Goal: Task Accomplishment & Management: Manage account settings

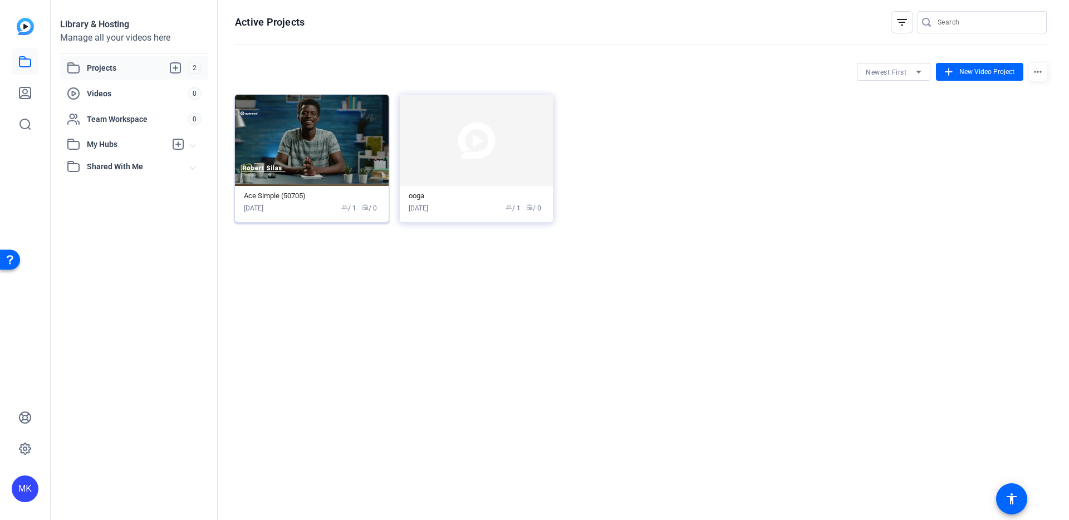
click at [331, 173] on img at bounding box center [312, 140] width 154 height 91
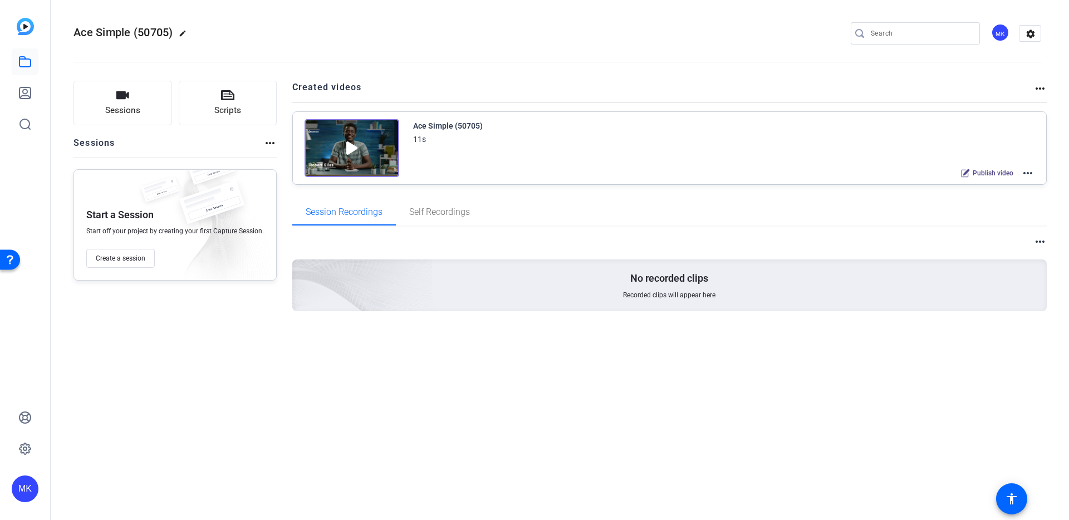
click at [186, 35] on mat-icon "edit" at bounding box center [185, 36] width 13 height 13
click at [194, 35] on span "clear" at bounding box center [190, 33] width 13 height 13
click at [1033, 39] on mat-icon "settings" at bounding box center [1030, 34] width 22 height 17
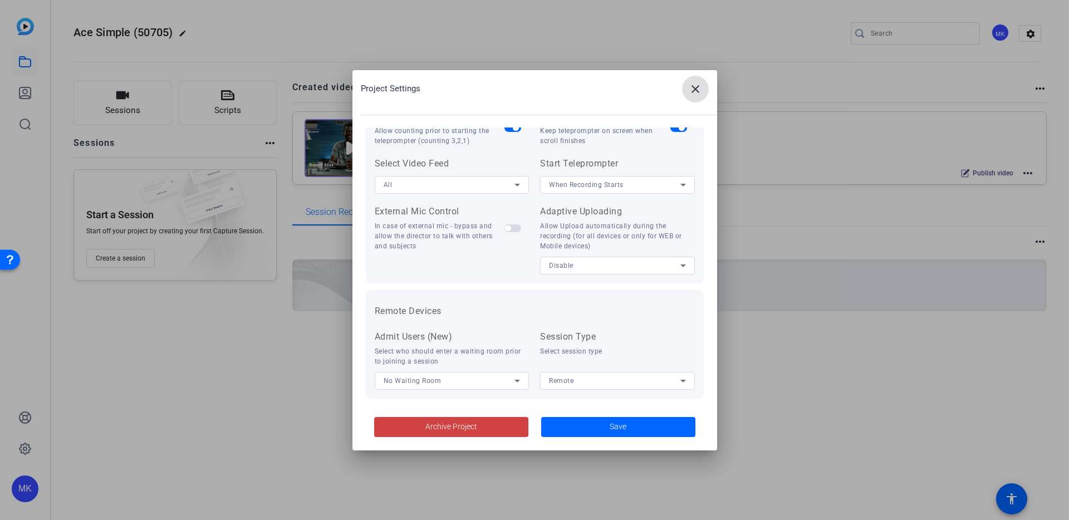
scroll to position [230, 0]
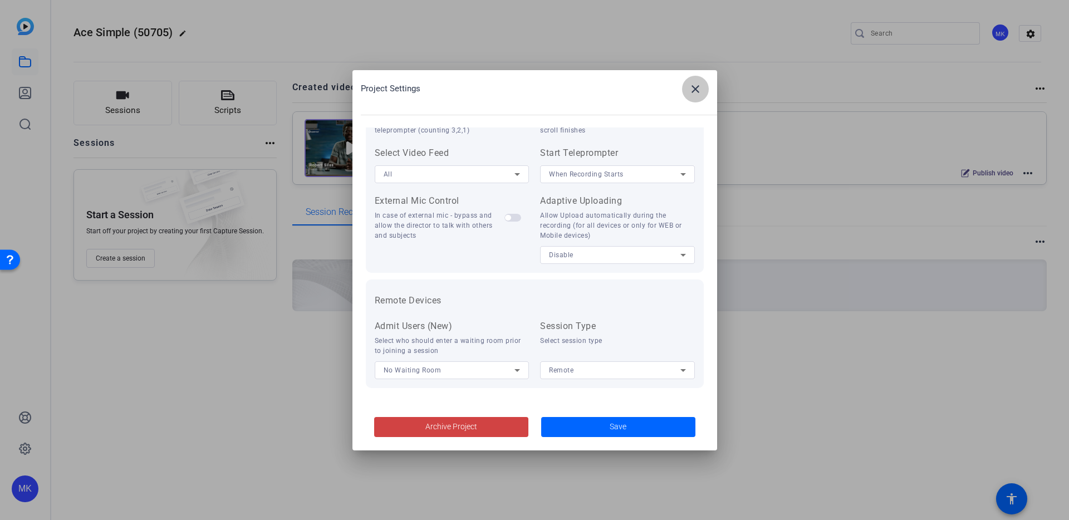
click at [691, 89] on mat-icon "close" at bounding box center [695, 88] width 13 height 13
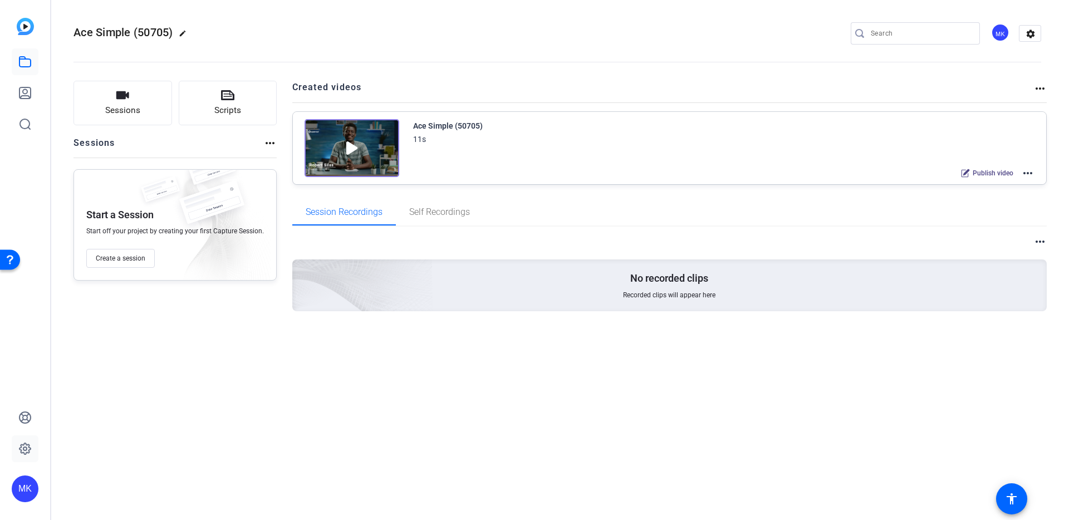
click at [24, 448] on icon at bounding box center [24, 448] width 3 height 3
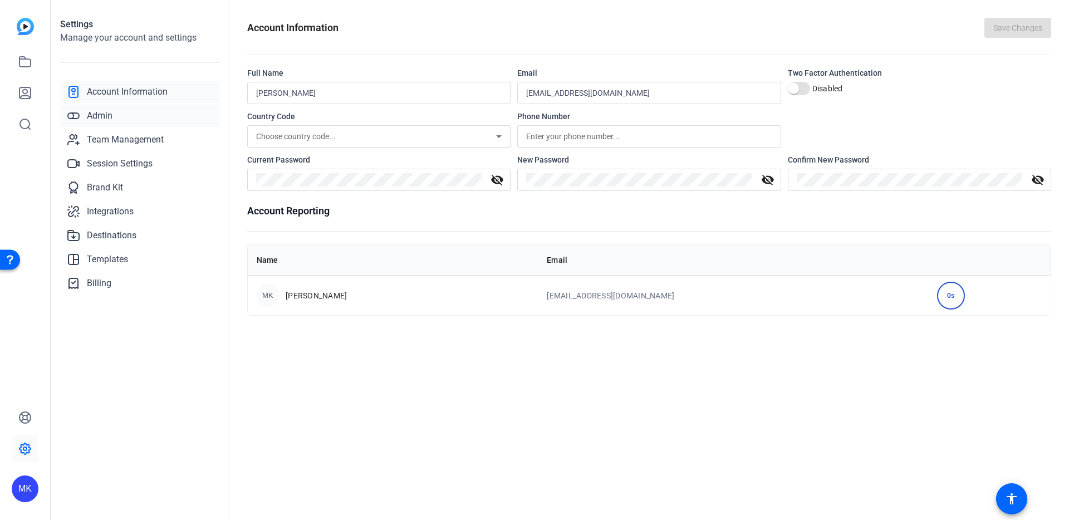
click at [138, 108] on link "Admin" at bounding box center [140, 116] width 160 height 22
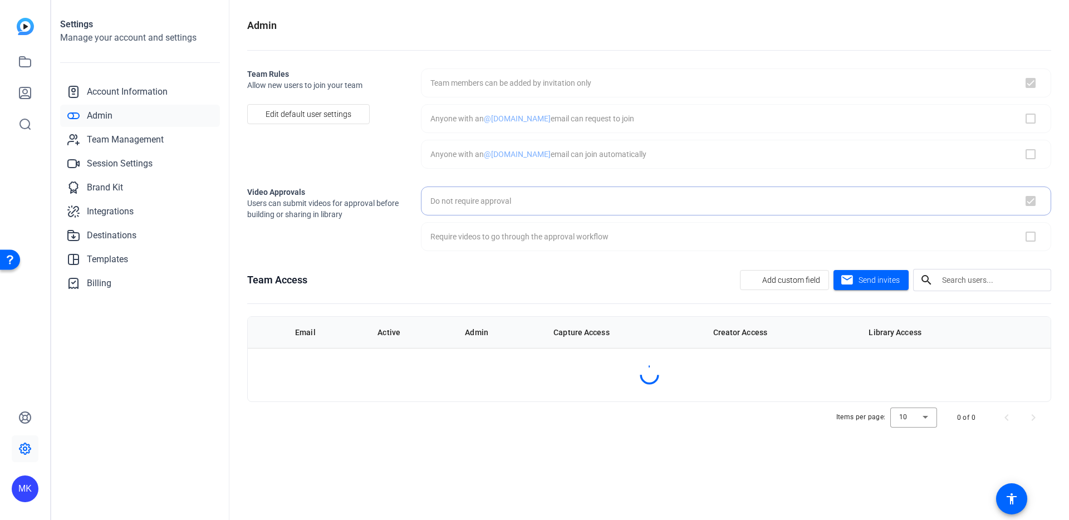
checkbox input "true"
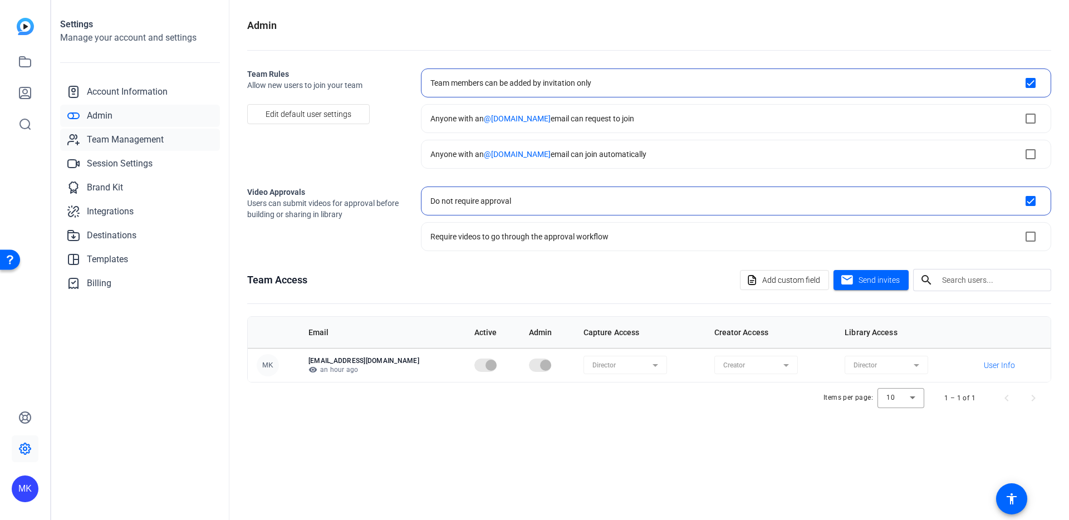
click at [145, 134] on span "Team Management" at bounding box center [125, 139] width 77 height 13
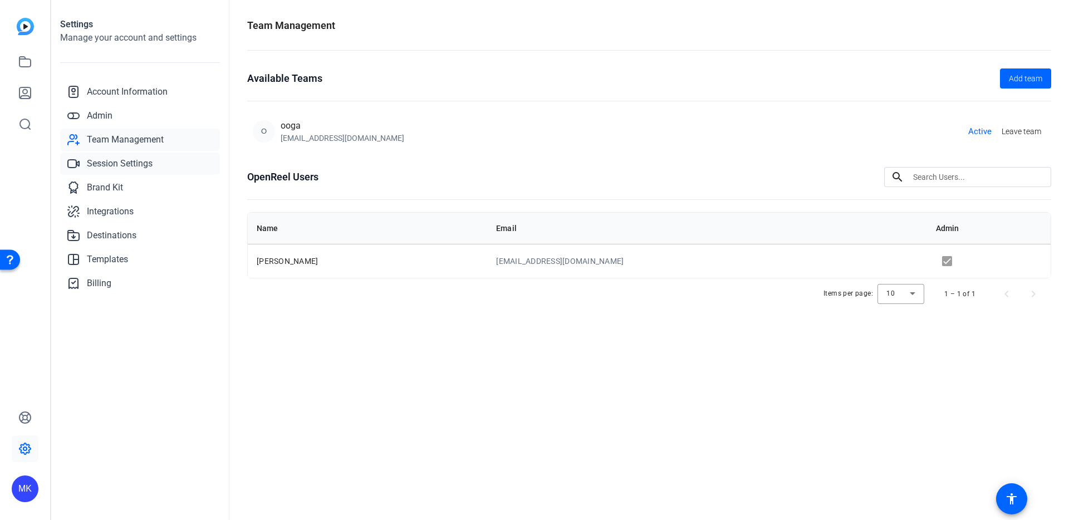
click at [158, 164] on link "Session Settings" at bounding box center [140, 164] width 160 height 22
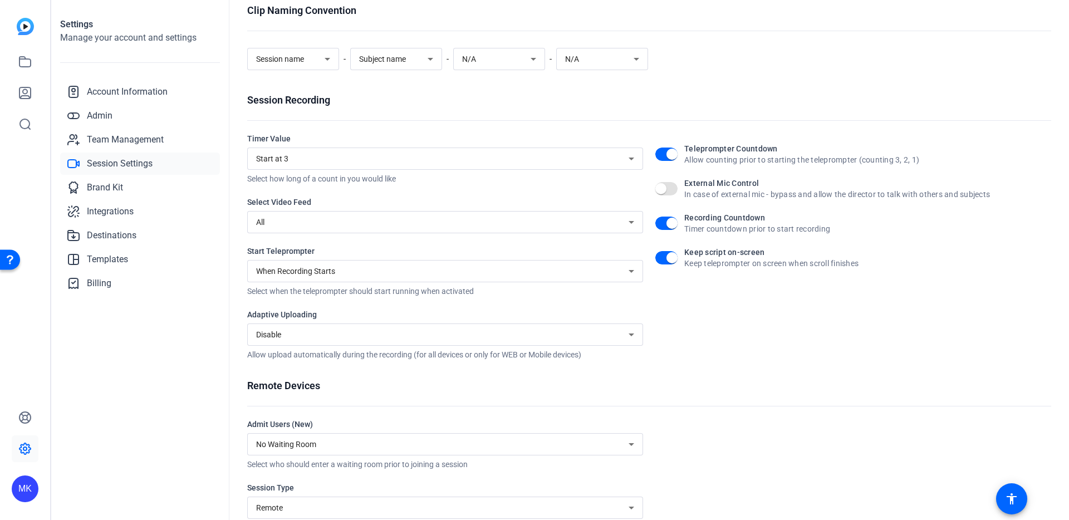
scroll to position [96, 0]
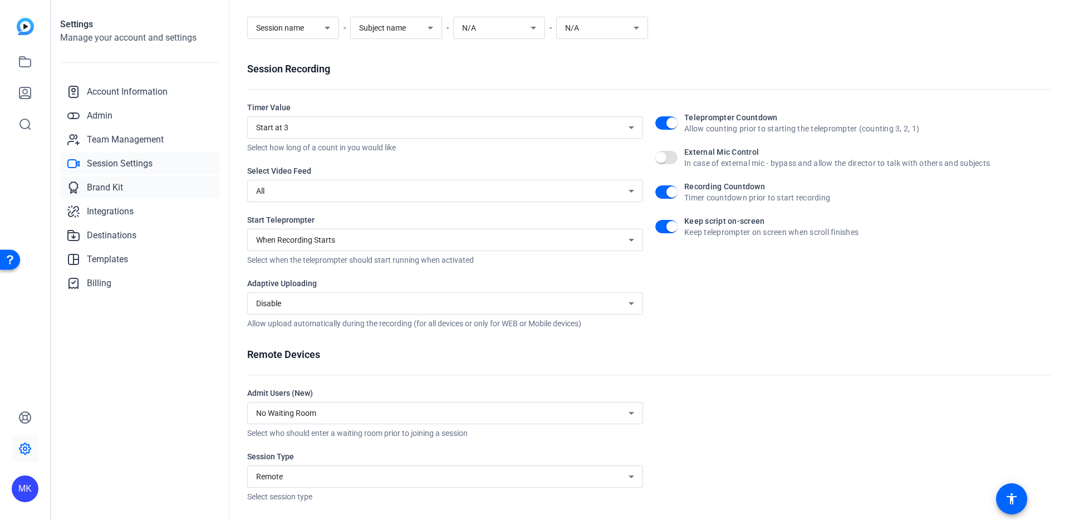
click at [175, 190] on link "Brand Kit" at bounding box center [140, 187] width 160 height 22
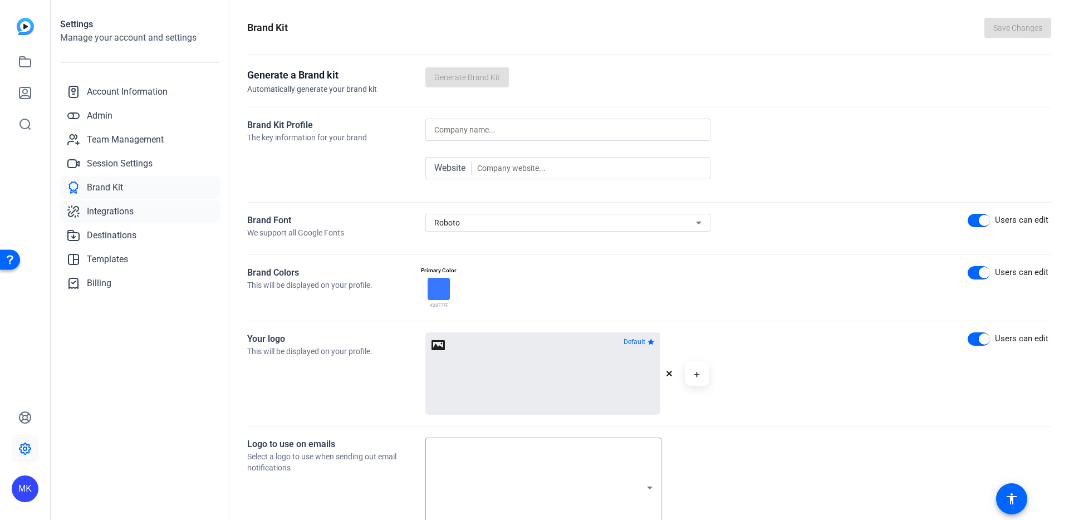
click at [163, 210] on link "Integrations" at bounding box center [140, 211] width 160 height 22
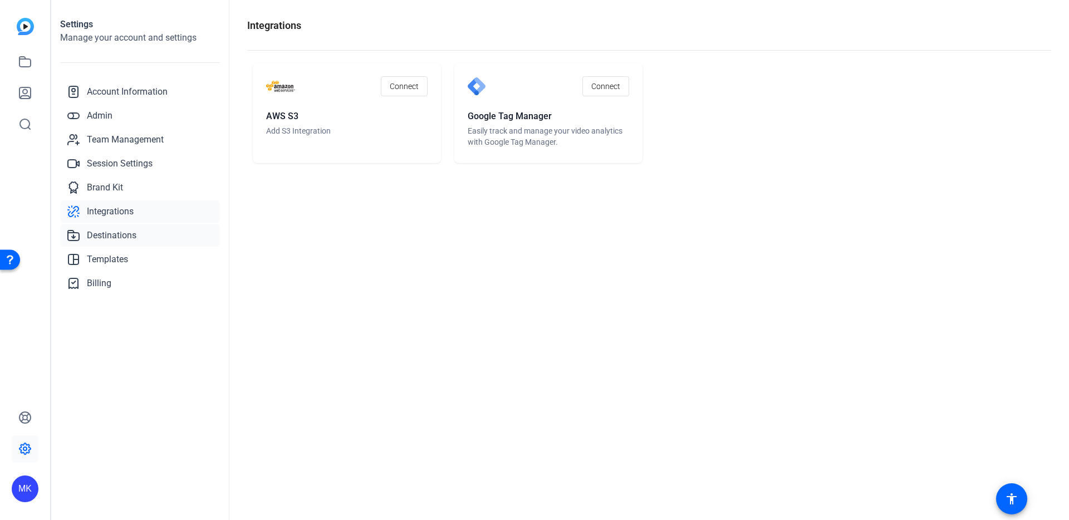
click at [171, 230] on link "Destinations" at bounding box center [140, 235] width 160 height 22
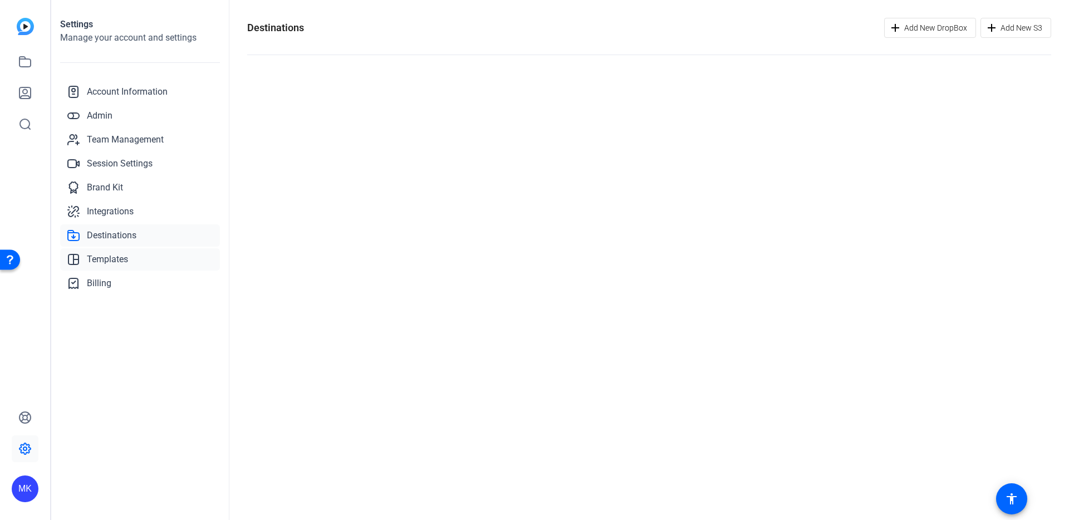
click at [171, 259] on link "Templates" at bounding box center [140, 259] width 160 height 22
click at [163, 293] on link "Billing" at bounding box center [140, 283] width 160 height 22
